Goal: Task Accomplishment & Management: Complete application form

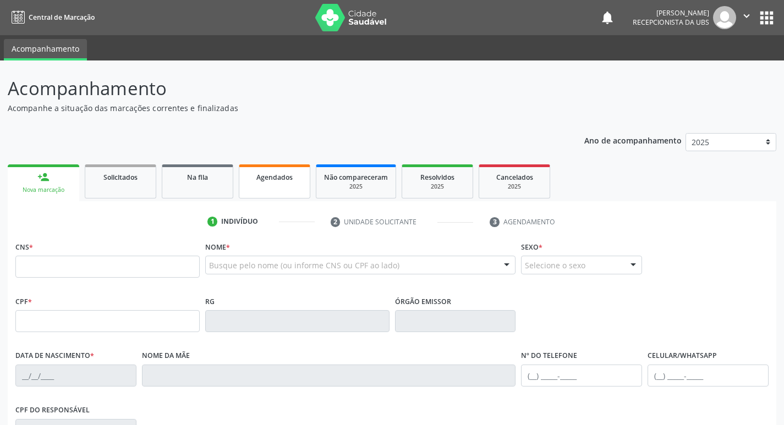
click at [301, 186] on link "Agendados" at bounding box center [275, 181] width 72 height 34
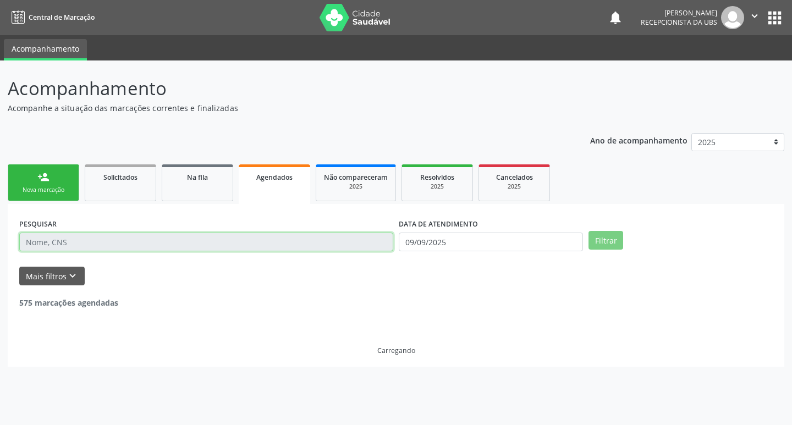
click at [315, 250] on input "text" at bounding box center [206, 242] width 374 height 19
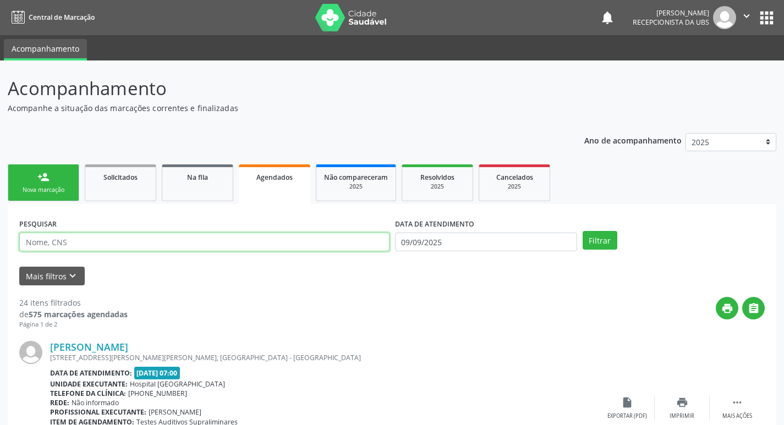
click at [315, 249] on input "text" at bounding box center [204, 242] width 370 height 19
type input "e"
type input "[PERSON_NAME]"
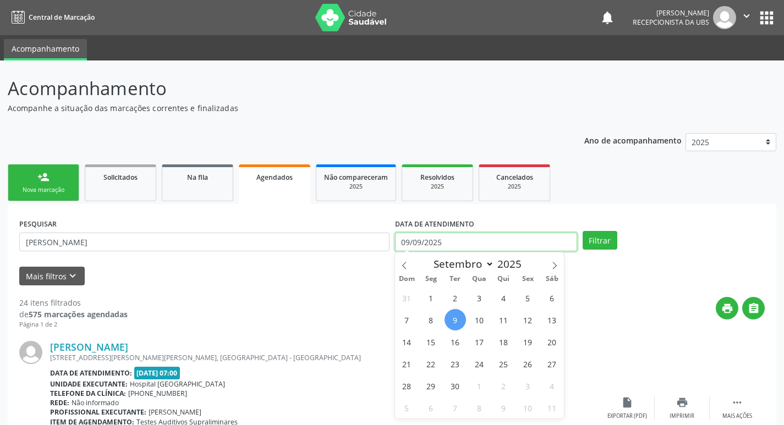
click at [519, 236] on input "09/09/2025" at bounding box center [486, 242] width 182 height 19
click at [452, 339] on span "16" at bounding box center [454, 341] width 21 height 21
type input "1[DATE]"
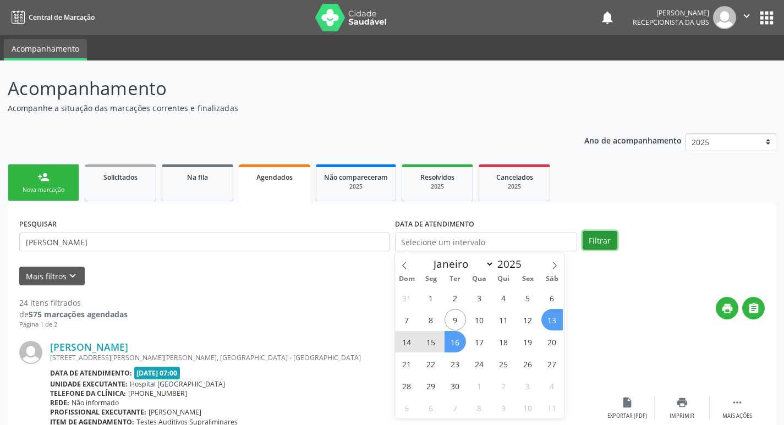
click at [608, 238] on button "Filtrar" at bounding box center [600, 240] width 35 height 19
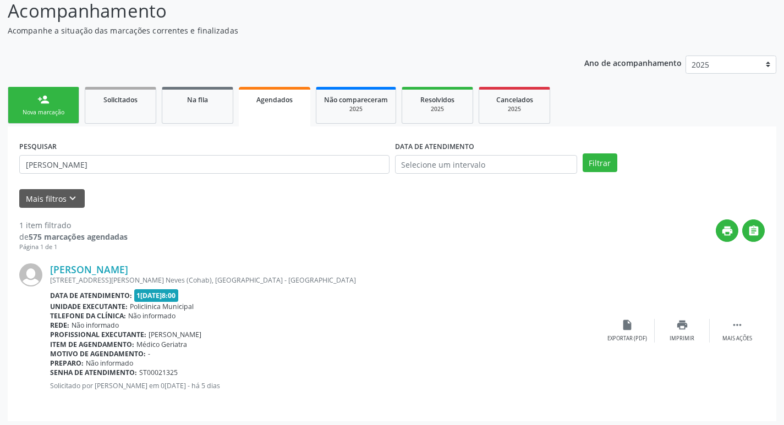
scroll to position [81, 0]
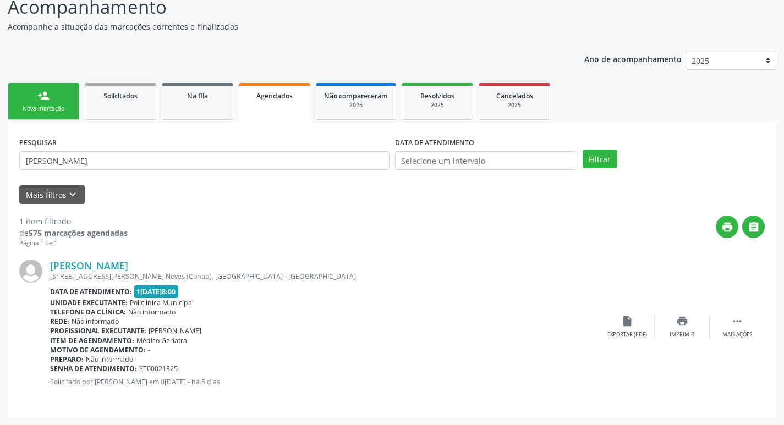
drag, startPoint x: 32, startPoint y: 103, endPoint x: 64, endPoint y: 102, distance: 32.5
click at [34, 103] on link "person_add Nova marcação" at bounding box center [44, 101] width 72 height 37
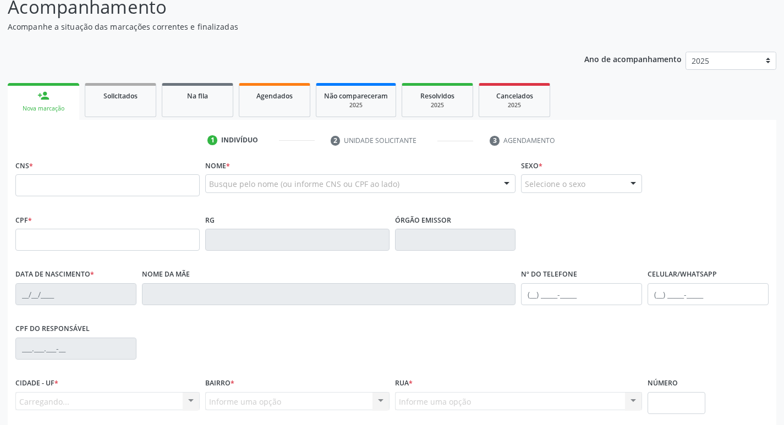
click at [60, 107] on div "Nova marcação" at bounding box center [43, 109] width 56 height 8
click at [109, 183] on input "text" at bounding box center [107, 185] width 184 height 22
click at [134, 185] on input "text" at bounding box center [107, 185] width 184 height 22
type input "9"
type input "8"
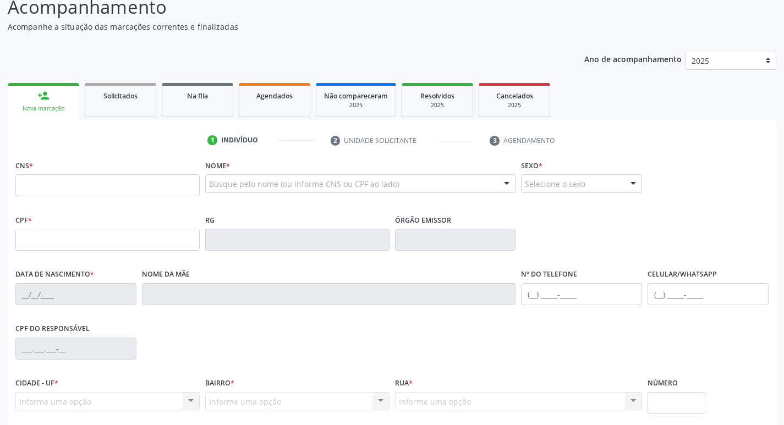
drag, startPoint x: 338, startPoint y: 174, endPoint x: 336, endPoint y: 186, distance: 12.3
click at [338, 177] on div "Busque pelo nome (ou informe CNS ou CPF ao lado)" at bounding box center [360, 183] width 311 height 19
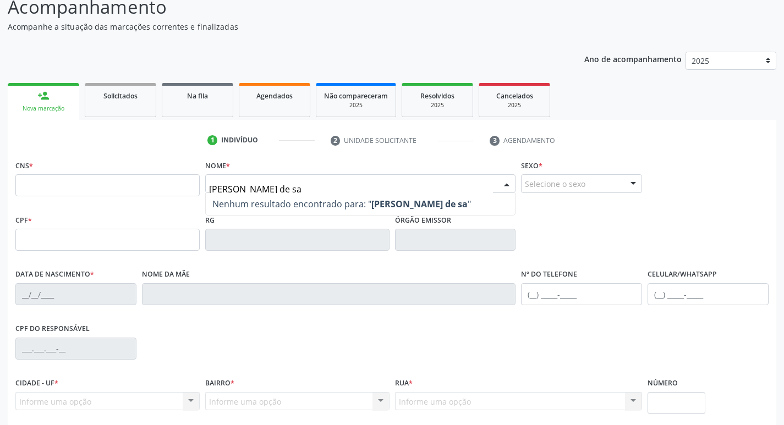
click at [361, 215] on span "Nenhum resultado encontrado para: " [PERSON_NAME] de sa "" at bounding box center [361, 204] width 310 height 22
click at [432, 199] on strong "[PERSON_NAME] de sa" at bounding box center [419, 204] width 96 height 12
type input "[PERSON_NAME] de sa"
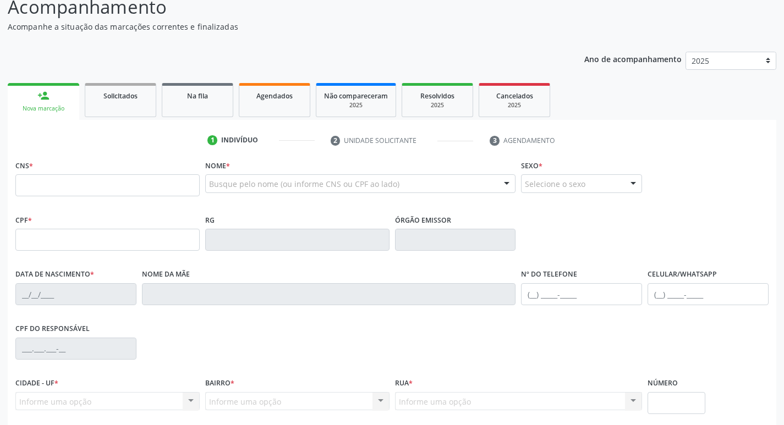
click at [504, 176] on div at bounding box center [506, 184] width 17 height 19
click at [438, 182] on div at bounding box center [360, 183] width 311 height 19
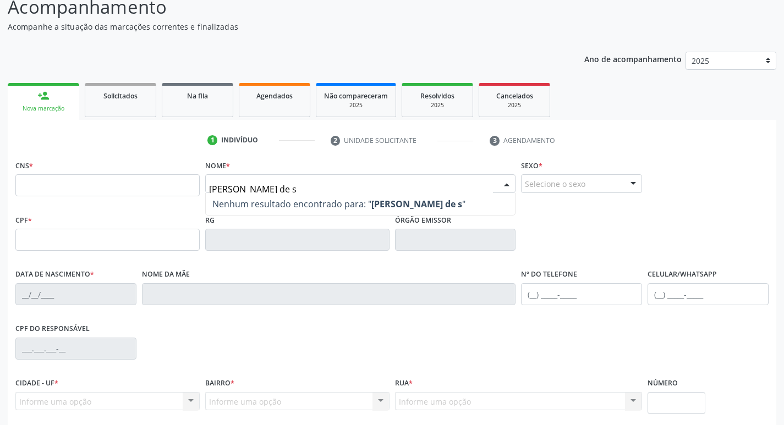
type input "[PERSON_NAME]"
click at [325, 202] on span "Nenhum resultado encontrado para: " [PERSON_NAME] "" at bounding box center [329, 204] width 234 height 12
drag, startPoint x: 325, startPoint y: 202, endPoint x: 336, endPoint y: 200, distance: 11.2
click at [326, 202] on span "Nenhum resultado encontrado para: " [PERSON_NAME] "" at bounding box center [329, 204] width 234 height 12
click at [422, 200] on strong "[PERSON_NAME]" at bounding box center [407, 204] width 72 height 12
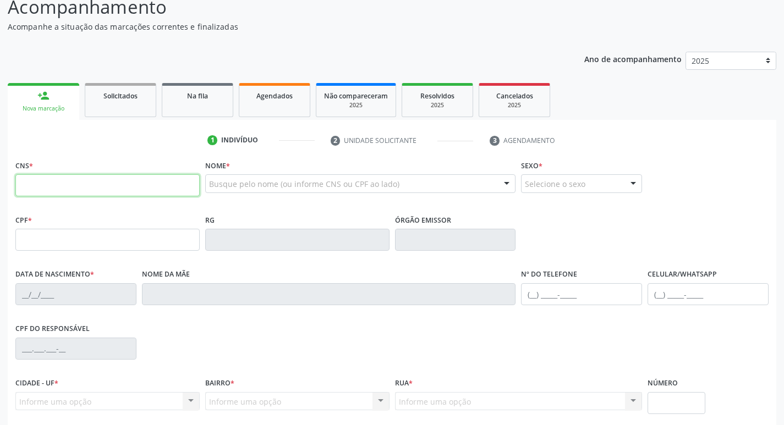
click at [128, 180] on input "text" at bounding box center [107, 185] width 184 height 22
paste input "706 4086 7217 9587"
type input "706 4086 7217 9587"
type input "1[DATE]"
type input "[PHONE_NUMBER]"
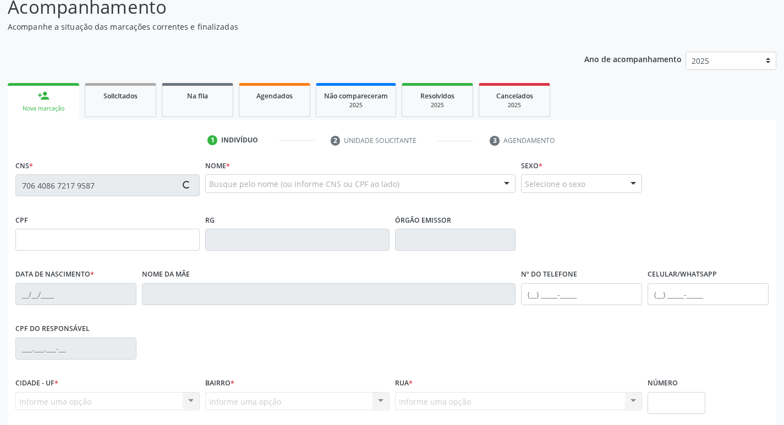
type input "[PHONE_NUMBER]"
type input "65"
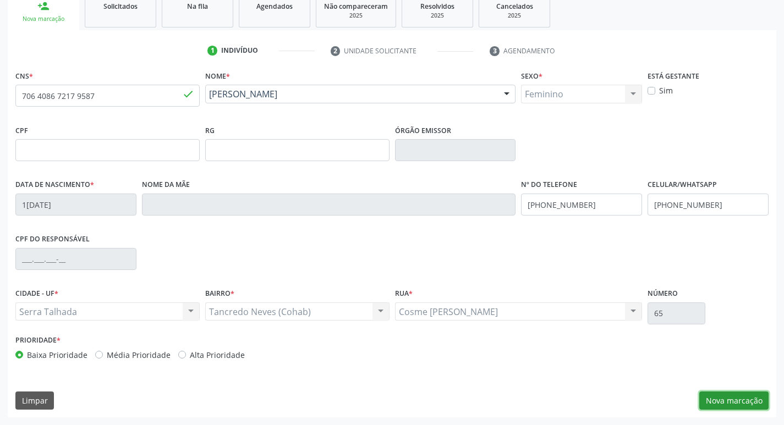
click at [755, 397] on button "Nova marcação" at bounding box center [733, 401] width 69 height 19
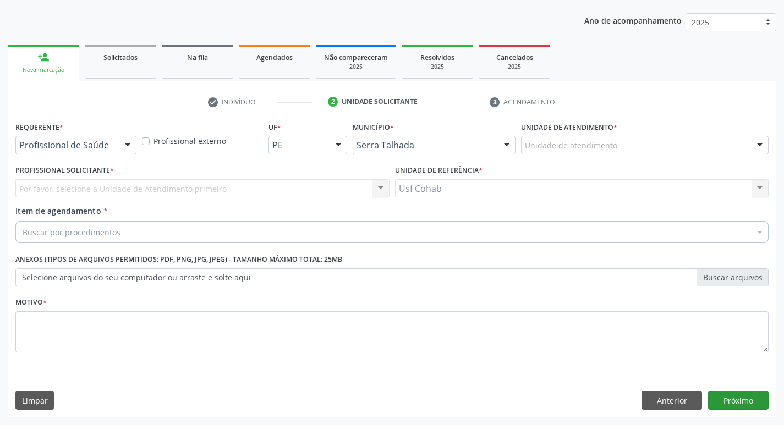
scroll to position [120, 0]
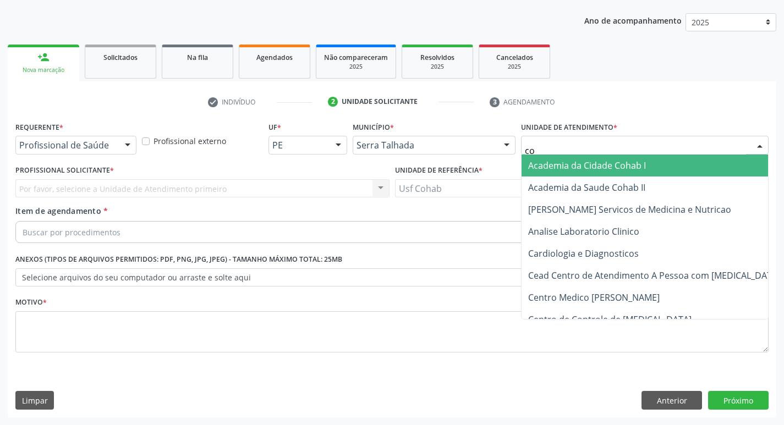
type input "coh"
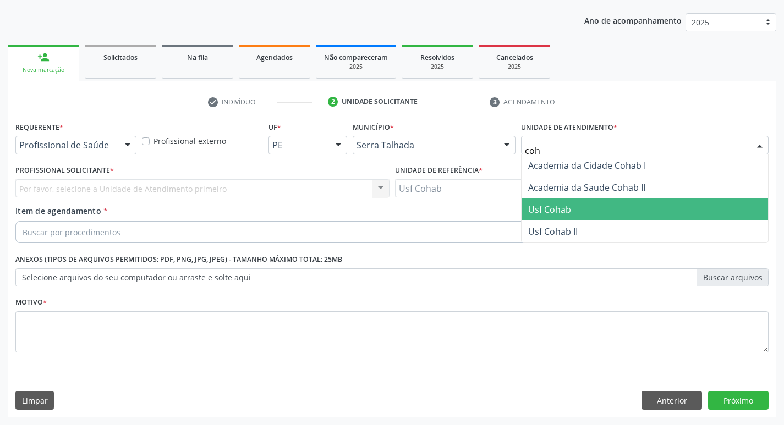
click at [555, 216] on span "Usf Cohab" at bounding box center [645, 210] width 246 height 22
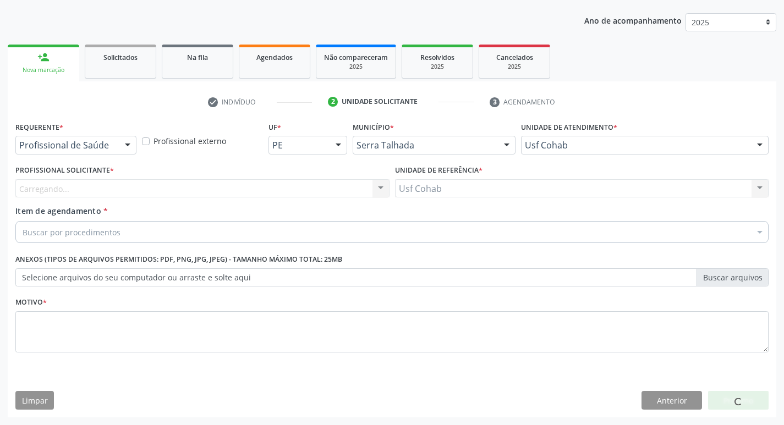
click at [358, 195] on div "Carregando..." at bounding box center [202, 188] width 374 height 19
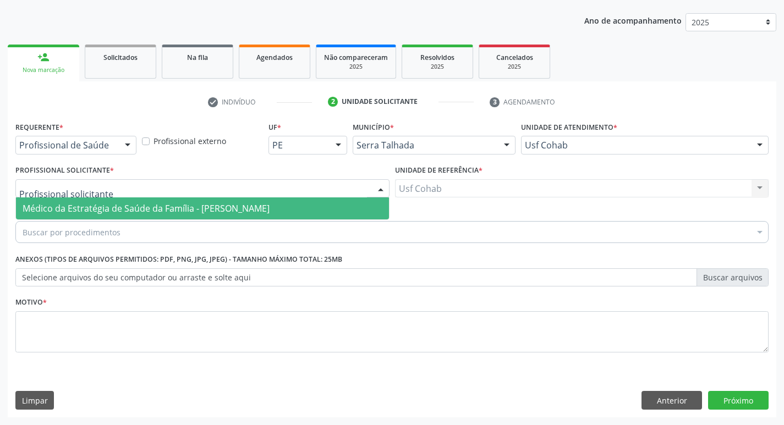
click at [270, 205] on span "Médico da Estratégia de Saúde da Família - [PERSON_NAME]" at bounding box center [146, 208] width 247 height 12
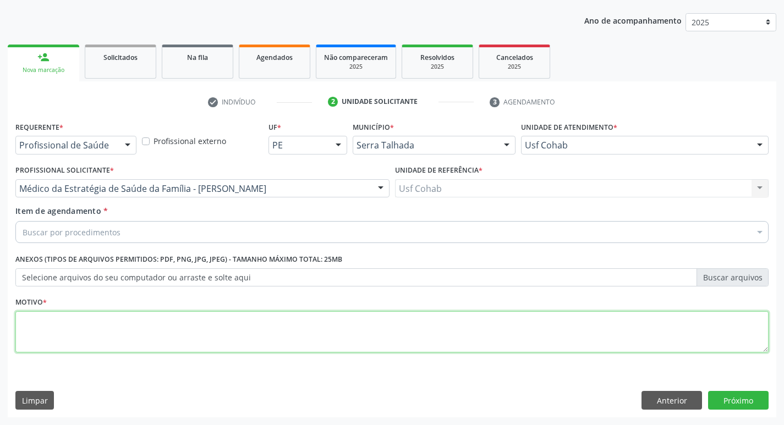
drag, startPoint x: 208, startPoint y: 331, endPoint x: 199, endPoint y: 326, distance: 9.8
click at [207, 331] on textarea at bounding box center [391, 332] width 753 height 42
type textarea "-"
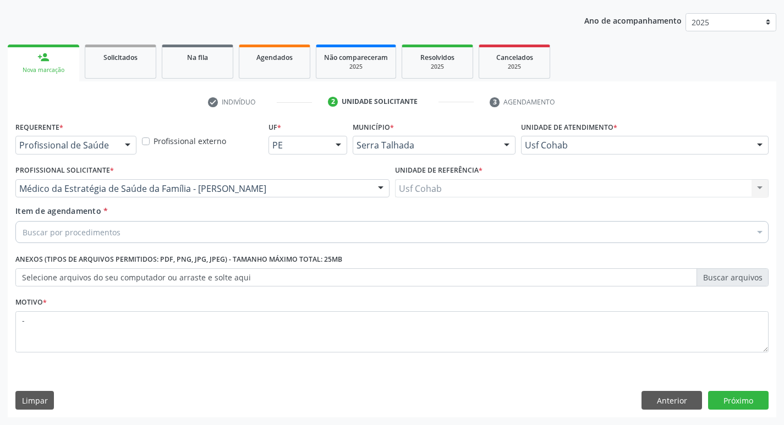
click at [169, 234] on div "Buscar por procedimentos" at bounding box center [391, 232] width 753 height 22
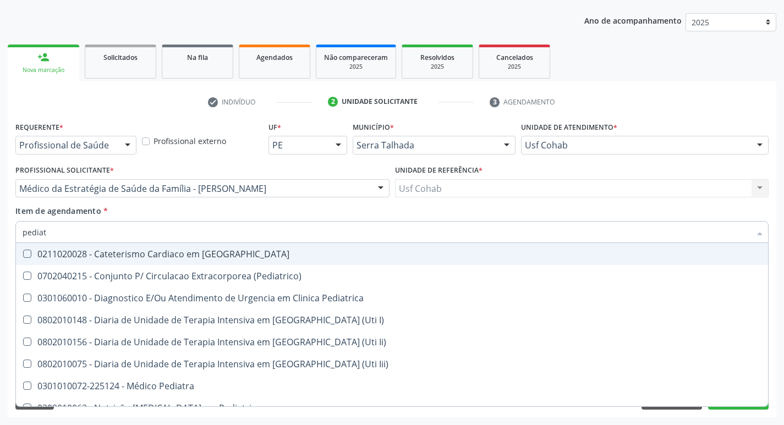
type input "pediatr"
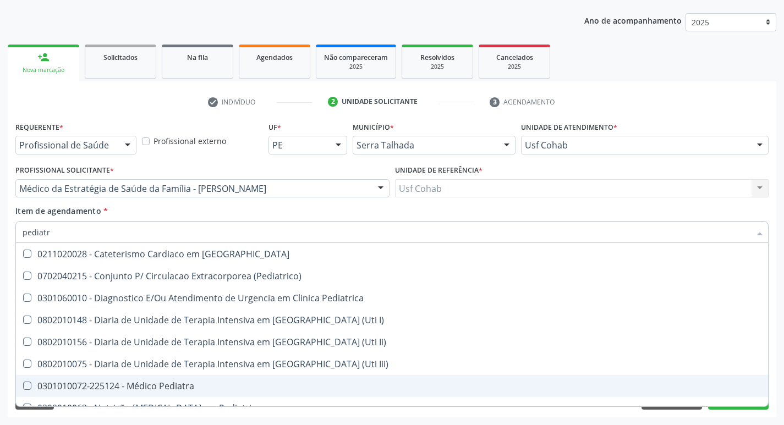
click at [196, 391] on span "0301010072-225124 - Médico Pediatra" at bounding box center [392, 386] width 752 height 22
checkbox Pediatra "true"
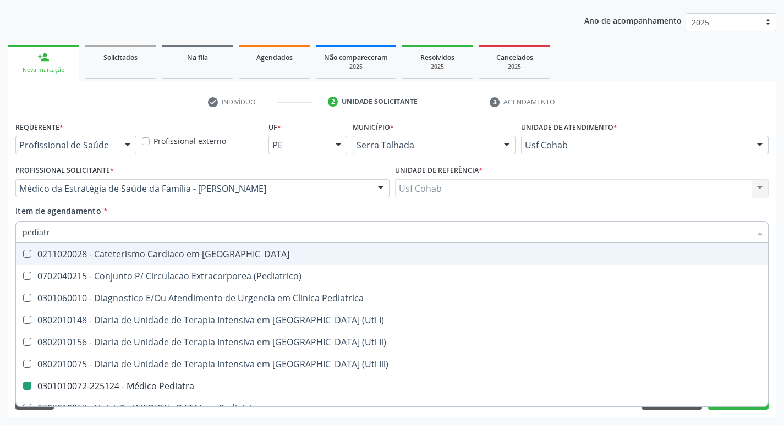
drag, startPoint x: 598, startPoint y: 211, endPoint x: 792, endPoint y: 348, distance: 237.5
click at [599, 211] on div "Item de agendamento * pediatr Desfazer seleção 0211020028 - Cateterismo Cardiac…" at bounding box center [391, 222] width 753 height 35
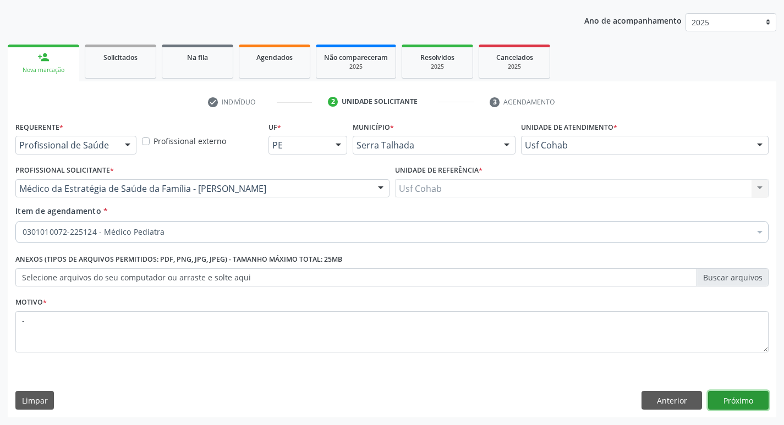
click at [744, 398] on button "Próximo" at bounding box center [738, 400] width 61 height 19
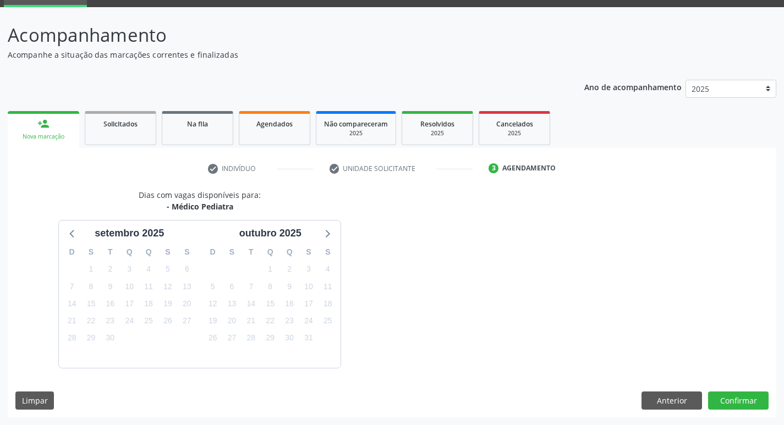
scroll to position [86, 0]
